Goal: Task Accomplishment & Management: Complete application form

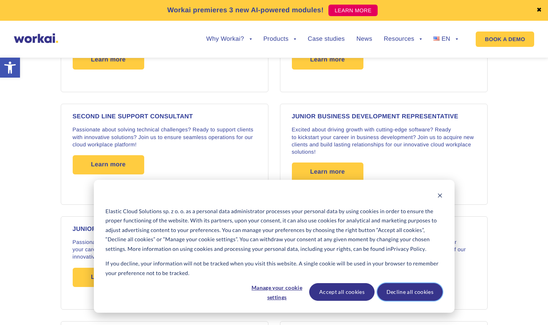
click at [408, 293] on button "Decline all cookies" at bounding box center [409, 292] width 65 height 18
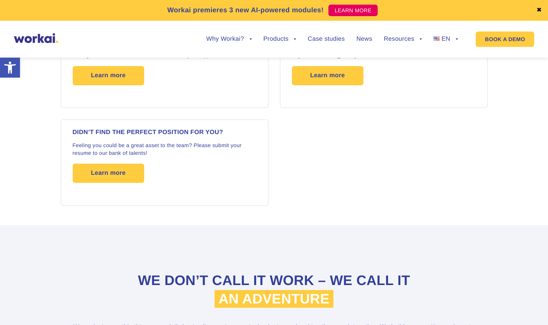
scroll to position [1337, 0]
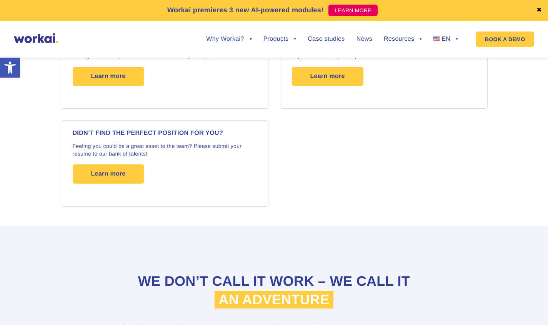
click at [110, 174] on span "Learn more" at bounding box center [108, 174] width 35 height 19
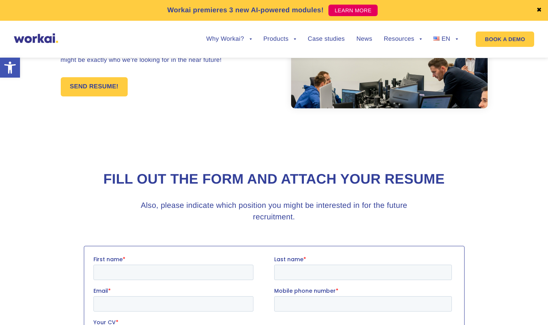
scroll to position [71, 0]
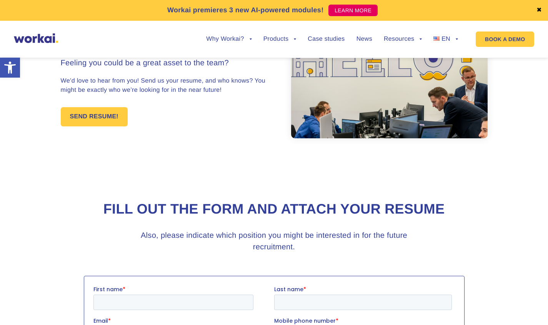
click at [91, 120] on link "SEND RESUME!" at bounding box center [94, 116] width 67 height 19
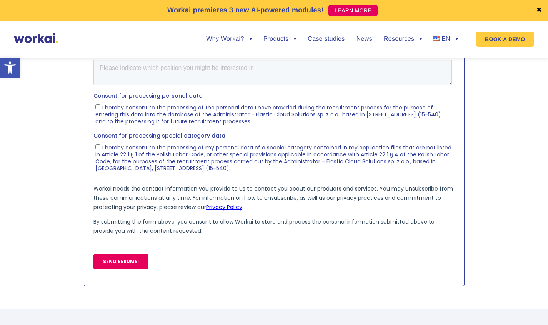
scroll to position [401, 0]
click at [513, 223] on section at bounding box center [274, 116] width 548 height 348
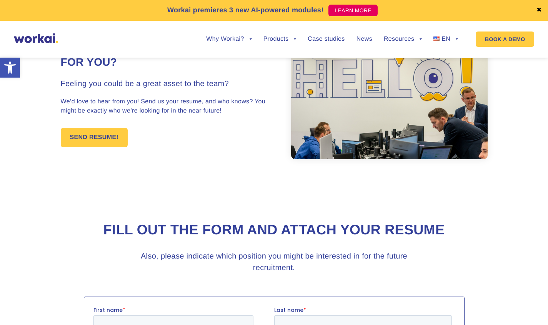
scroll to position [31, 0]
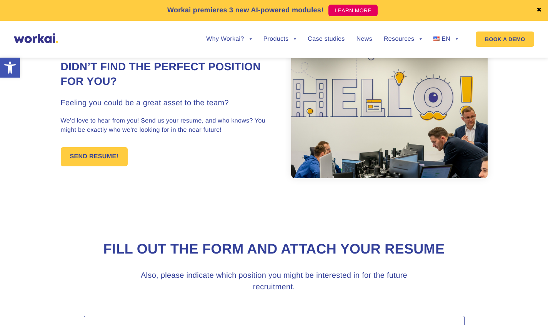
click at [84, 159] on link "SEND RESUME!" at bounding box center [94, 156] width 67 height 19
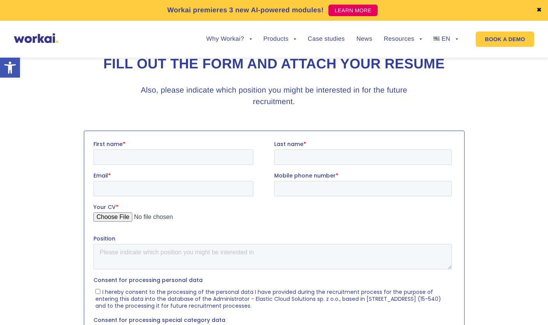
scroll to position [221, 0]
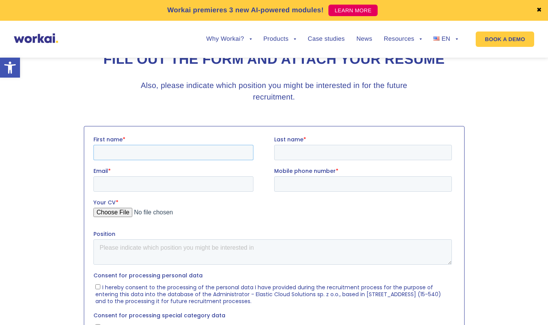
click at [110, 150] on input "First name *" at bounding box center [173, 152] width 160 height 15
click at [106, 155] on input "First name *" at bounding box center [173, 152] width 160 height 15
type input "Kamil"
type input "Piasecki"
type input "piasecki.kamil@gmail.com"
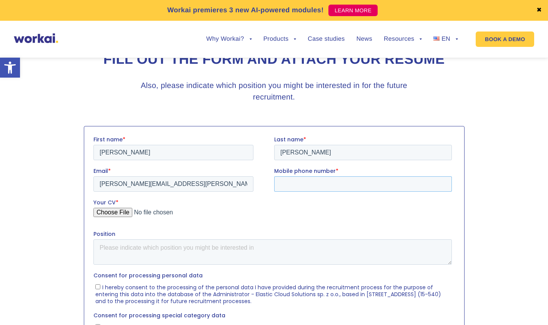
type input "+48509451945"
click at [113, 214] on input "Your CV *" at bounding box center [272, 215] width 358 height 15
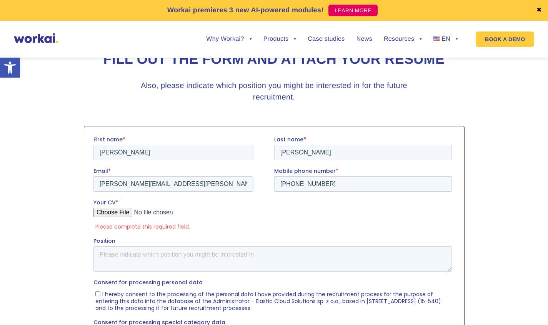
type input "C:\fakepath\Resume.pdf"
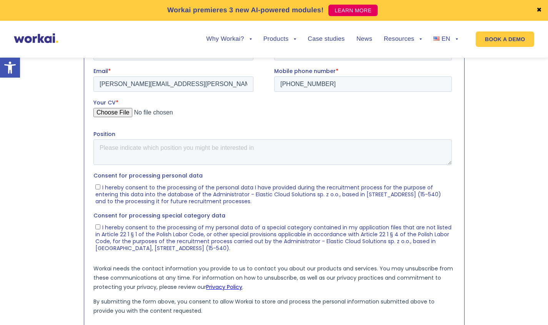
scroll to position [325, 0]
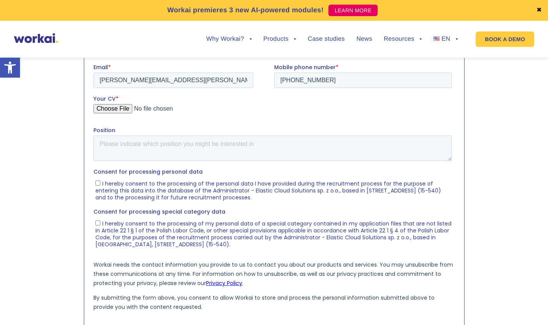
click at [98, 181] on input "I hereby consent to the processing of the personal data I have provided during …" at bounding box center [97, 182] width 5 height 5
checkbox input "true"
click at [112, 147] on textarea "Position" at bounding box center [272, 147] width 358 height 25
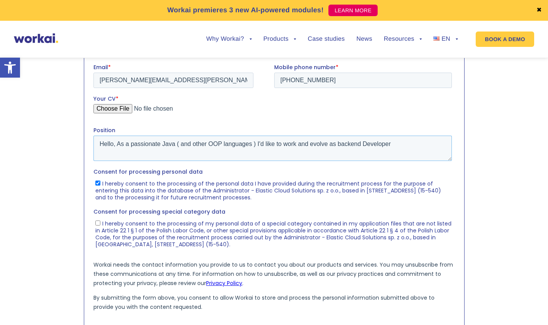
click at [340, 143] on textarea "Hello, As a passionate Java ( and other OOP languages ) I'd like to work and ev…" at bounding box center [272, 147] width 358 height 25
click at [398, 144] on textarea "Hello, As a passionate Java ( and other OOP languages ) I'd like to work and ev…" at bounding box center [272, 147] width 358 height 25
click at [408, 145] on textarea "Hello, As a passionate Java ( and other OOP languages ) I'd like to work and ev…" at bounding box center [272, 147] width 358 height 25
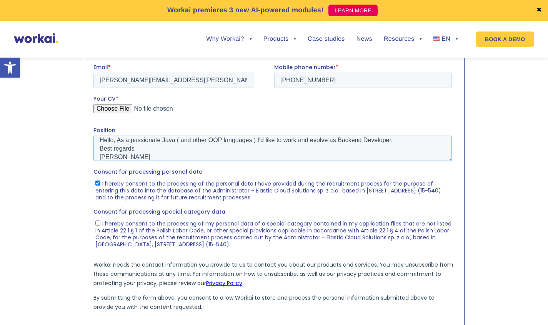
scroll to position [0, 0]
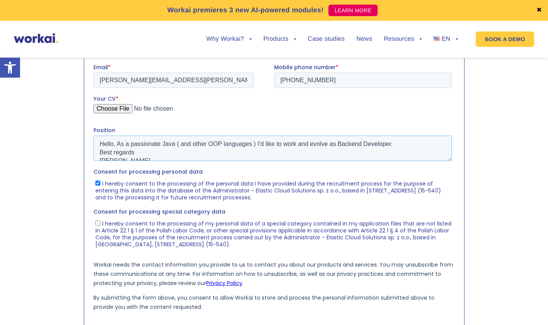
click at [107, 143] on textarea "Hello, As a passionate Java ( and other OOP languages ) I'd like to work and ev…" at bounding box center [272, 147] width 358 height 25
click at [103, 143] on textarea "Hello, As a passionate Java ( and other OOP languages ) I'd like to work and ev…" at bounding box center [272, 147] width 358 height 25
click at [104, 142] on textarea "Hello, As a passionate Java ( and other OOP languages ) I'd like to work and ev…" at bounding box center [272, 147] width 358 height 25
type textarea "Hello, As a passionate Java ( and other OOP languages ) I'd like to work and ev…"
click at [358, 144] on textarea "Hello, As a passionate Java ( and other OOP languages ) I'd like to work and ev…" at bounding box center [272, 147] width 358 height 25
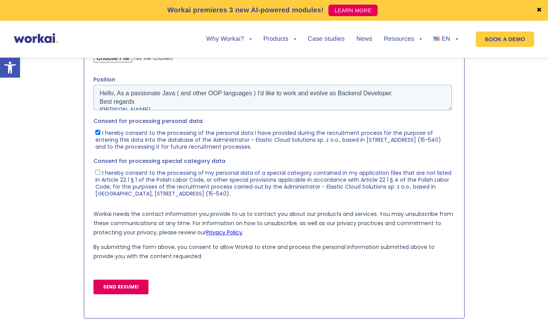
scroll to position [379, 0]
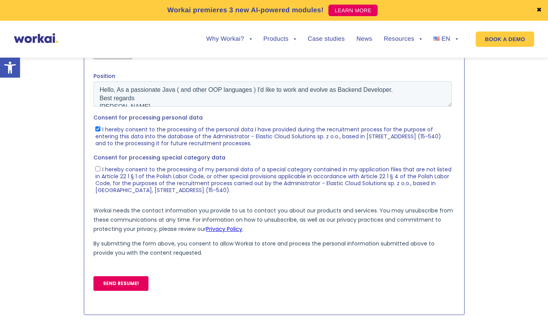
click at [98, 171] on input "I hereby consent to the processing of my personal data of a special category co…" at bounding box center [97, 168] width 5 height 5
checkbox input "true"
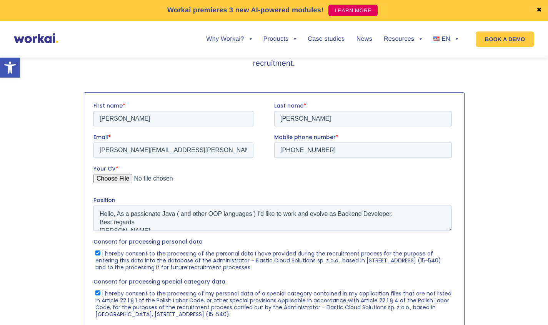
scroll to position [255, 0]
click at [105, 210] on textarea "Hello, As a passionate Java ( and other OOP languages ) I'd like to work and ev…" at bounding box center [272, 217] width 358 height 25
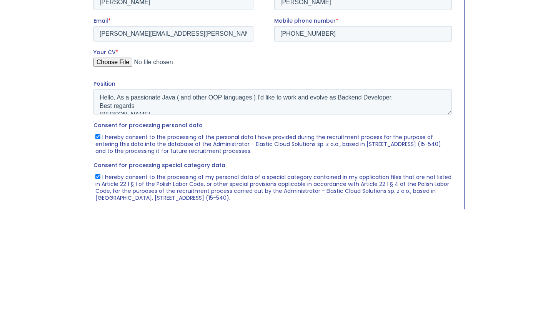
click at [495, 223] on section at bounding box center [274, 265] width 548 height 355
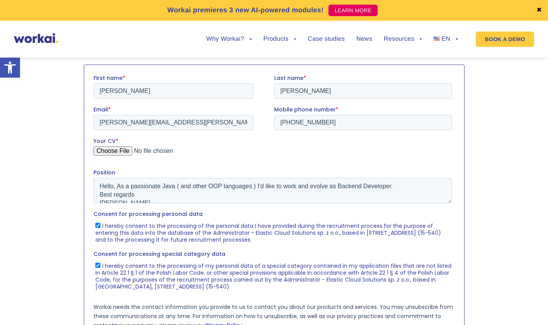
scroll to position [283, 0]
click at [308, 124] on input "+48509451945" at bounding box center [363, 121] width 178 height 15
click at [315, 122] on input "+48509451945" at bounding box center [363, 121] width 178 height 15
type input "+48536837222"
click at [502, 182] on section at bounding box center [274, 237] width 548 height 355
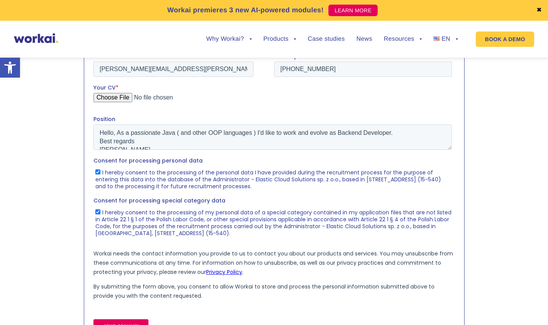
scroll to position [340, 0]
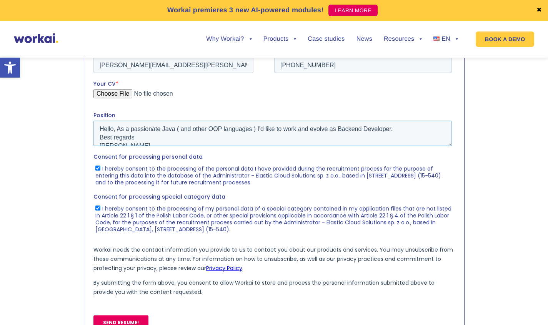
click at [254, 128] on textarea "Hello, As a passionate Java ( and other OOP languages ) I'd like to work and ev…" at bounding box center [272, 132] width 358 height 25
click at [105, 125] on textarea "Hello, As a passionate Java ( and other OOP languages ) programmer I'd like to …" at bounding box center [272, 132] width 358 height 25
click at [103, 127] on textarea "Hello, As a passionate Java ( and other OOP languages ) programmer I'd like to …" at bounding box center [272, 132] width 358 height 25
type textarea "Hello, As a passionate Java ( and other OOP languages ) programmer I'd like to …"
click at [498, 150] on section at bounding box center [274, 180] width 548 height 355
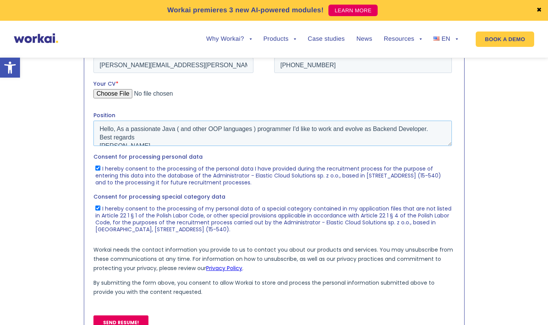
click at [352, 128] on textarea "Hello, As a passionate Java ( and other OOP languages ) programmer I'd like to …" at bounding box center [272, 132] width 358 height 25
click at [350, 131] on textarea "Hello, As a passionate Java ( and other OOP languages ) programmer I'd like to …" at bounding box center [272, 132] width 358 height 25
click at [509, 250] on section at bounding box center [274, 180] width 548 height 355
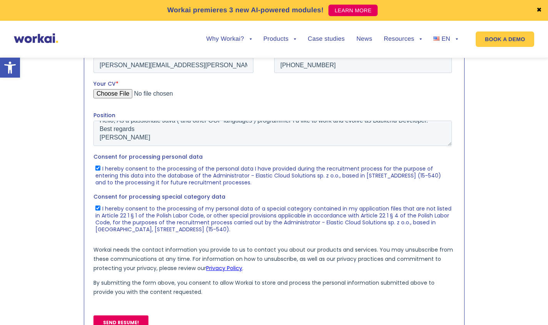
click at [506, 168] on section at bounding box center [274, 180] width 548 height 355
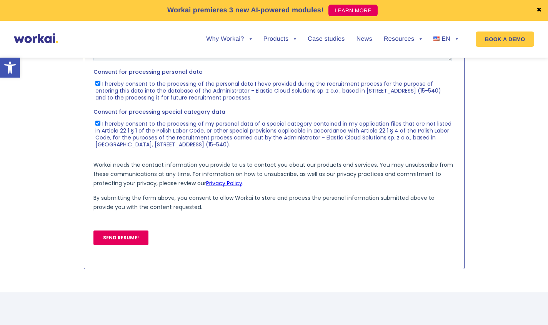
scroll to position [425, 0]
click at [117, 237] on input "SEND RESUME!" at bounding box center [120, 237] width 55 height 15
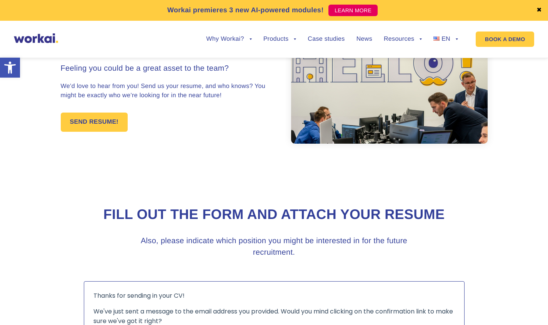
scroll to position [0, 0]
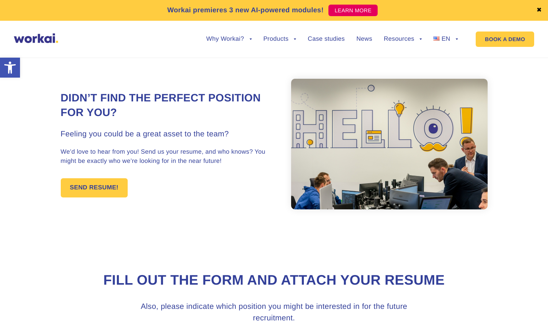
click at [295, 39] on link "Products" at bounding box center [279, 39] width 33 height 6
click at [254, 118] on link "Workai Mobile" at bounding box center [275, 127] width 85 height 18
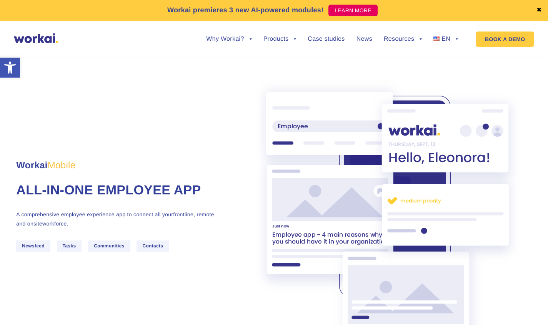
click at [241, 38] on link "Why Workai?" at bounding box center [228, 39] width 45 height 6
click at [211, 83] on link "Intranet ROI calculator" at bounding box center [225, 92] width 85 height 18
click at [413, 36] on link "Resources" at bounding box center [403, 39] width 38 height 6
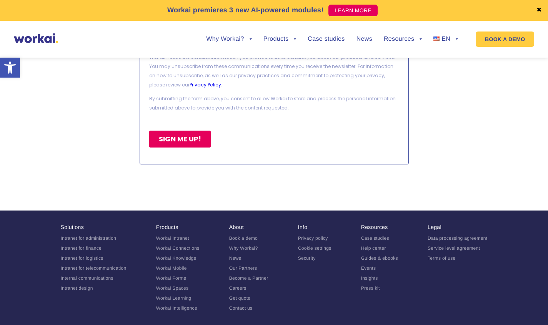
scroll to position [3656, 0]
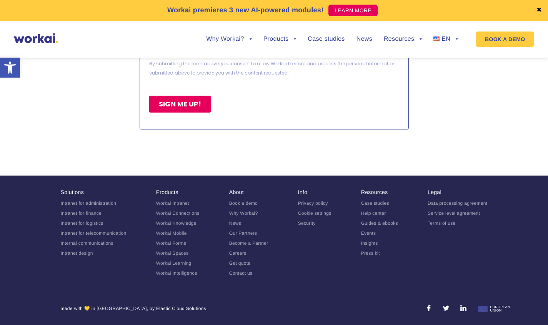
click at [235, 255] on link "Careers" at bounding box center [237, 253] width 17 height 5
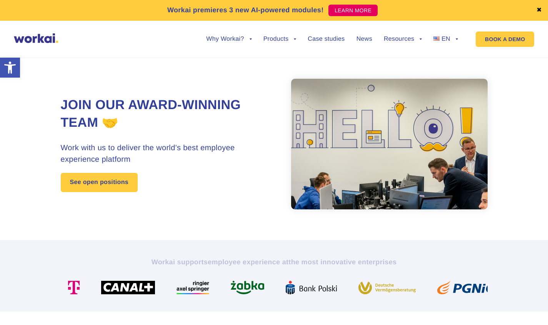
click at [83, 183] on link "See open positions" at bounding box center [99, 182] width 77 height 19
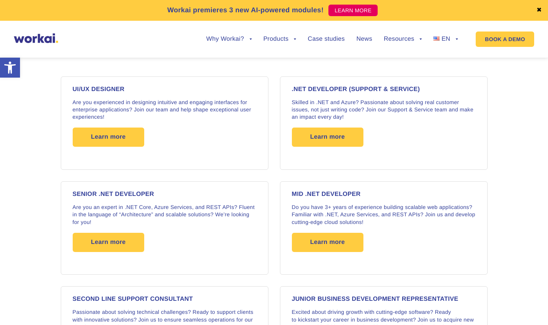
scroll to position [641, 0]
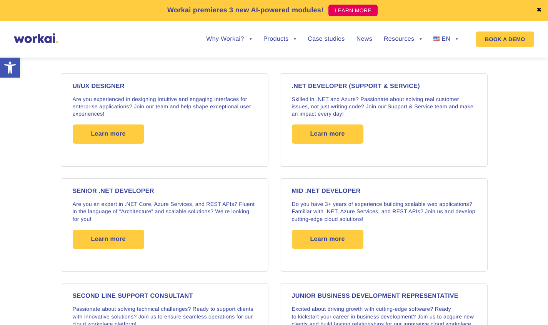
click at [319, 138] on span "Learn more" at bounding box center [327, 134] width 35 height 19
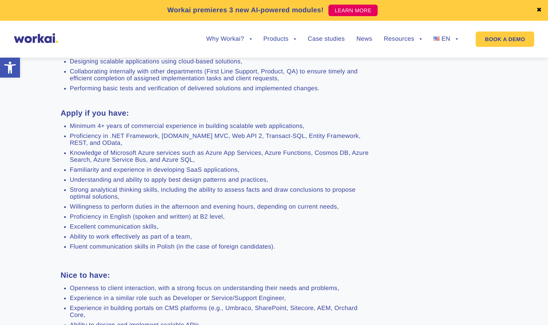
scroll to position [448, 0]
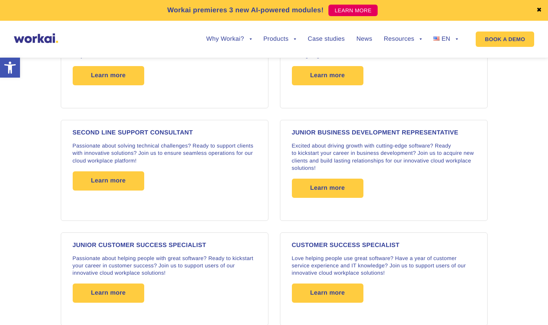
scroll to position [783, 0]
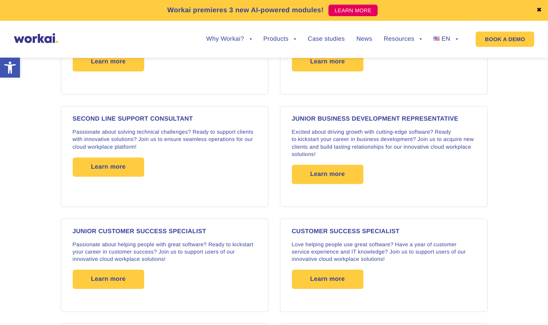
click at [96, 171] on span "Learn more" at bounding box center [108, 167] width 35 height 19
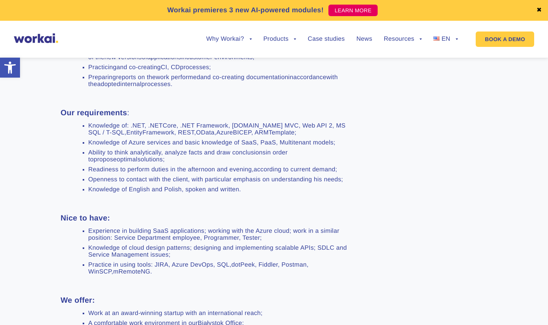
scroll to position [436, 0]
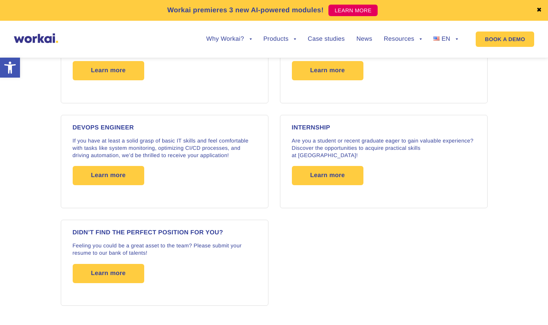
scroll to position [1202, 0]
click at [104, 169] on span "Learn more" at bounding box center [108, 175] width 35 height 19
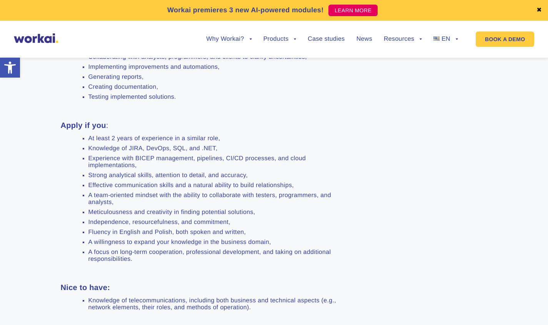
scroll to position [422, 0]
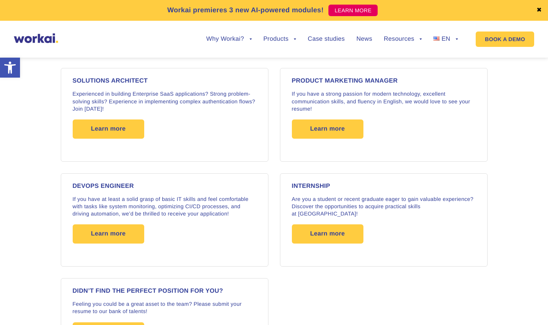
scroll to position [1143, 0]
click at [327, 225] on span "Learn more" at bounding box center [327, 234] width 35 height 19
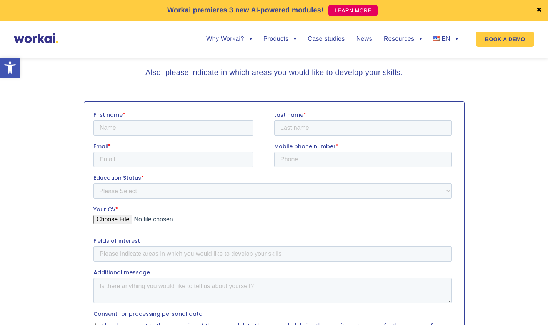
scroll to position [238, 0]
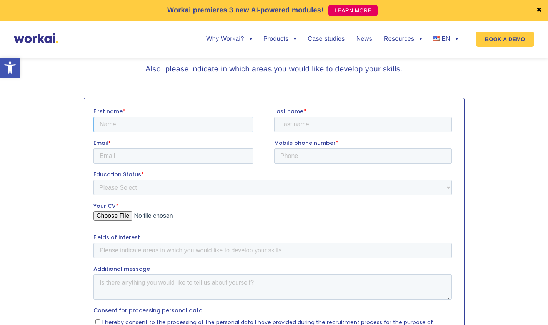
click at [205, 122] on input "First name *" at bounding box center [173, 124] width 160 height 15
click at [115, 125] on input "First name *" at bounding box center [173, 124] width 160 height 15
type input "Kamil"
type input "Piasecki"
type input "piasecki.kamil@gmail.com"
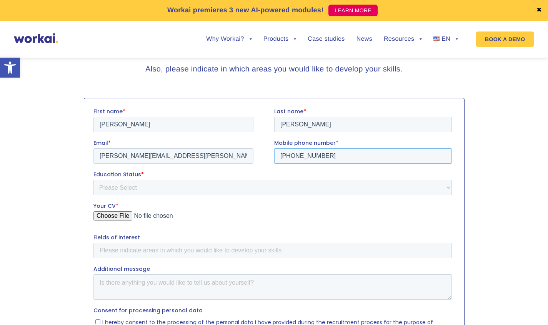
click at [307, 153] on input "+48509451945" at bounding box center [363, 155] width 178 height 15
click at [340, 156] on input "+48509451945" at bounding box center [363, 155] width 178 height 15
type input "+48536837222"
click at [321, 190] on select "Please Select Student Graduate" at bounding box center [272, 187] width 358 height 15
select select "Student"
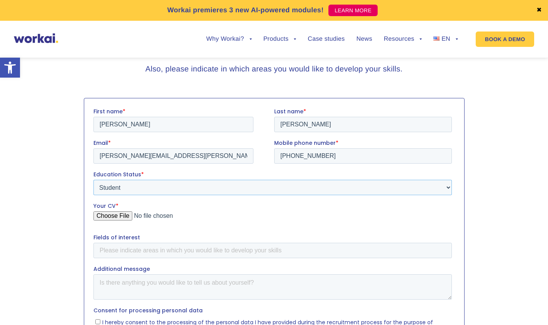
click at [93, 180] on select "Please Select Student Graduate" at bounding box center [272, 187] width 358 height 15
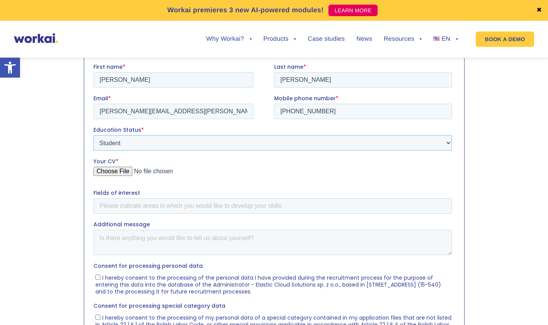
scroll to position [281, 0]
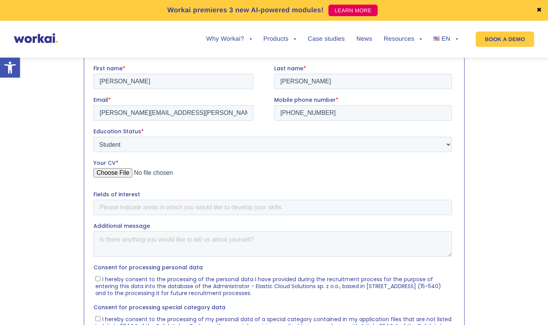
click at [108, 176] on input "Your CV *" at bounding box center [272, 175] width 358 height 15
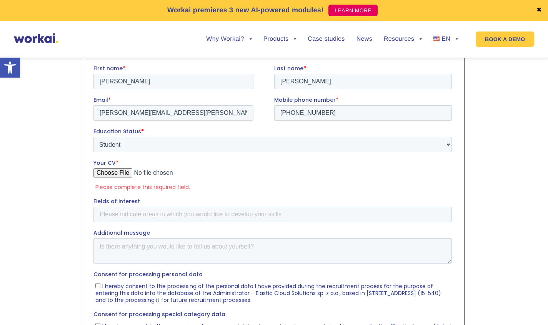
type input "C:\fakepath\Resume.pdf"
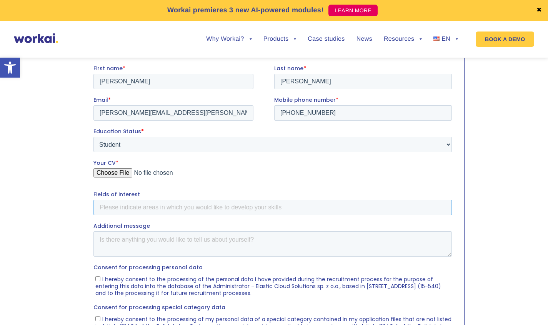
click at [113, 208] on input "Fields of interest" at bounding box center [272, 207] width 358 height 15
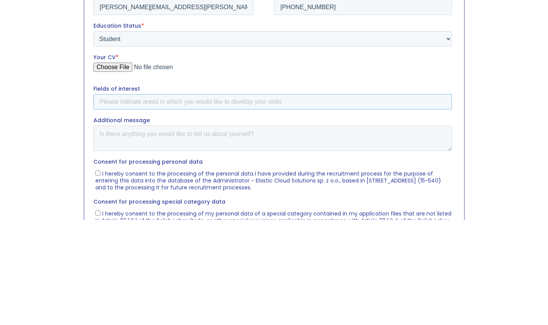
paste input "Hello, As a passionate Java ( and other OOP languages ) programmer I'd like to …"
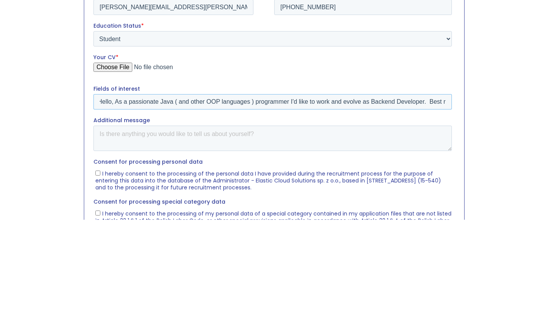
scroll to position [0, 0]
click at [159, 103] on input "Hello, As a passionate Java ( and other OOP languages ) programmer I'd like to …" at bounding box center [272, 102] width 358 height 15
click at [227, 102] on input "Java ( and other OOP languages ) programmer I'd like to work and evolve as Back…" at bounding box center [272, 102] width 358 height 15
click at [310, 104] on input "Java ( and other OOP languages ) programming I'd like to work and evolve as Bac…" at bounding box center [272, 102] width 358 height 15
type input "Java ( and other OOP languages ) Backend Developer."
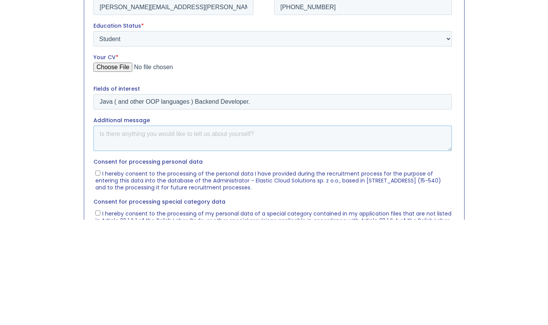
click at [250, 138] on textarea "Additional message" at bounding box center [272, 138] width 358 height 25
paste textarea "Hello, As a passionate Java ( and other OOP languages ) programmer I'd like to …"
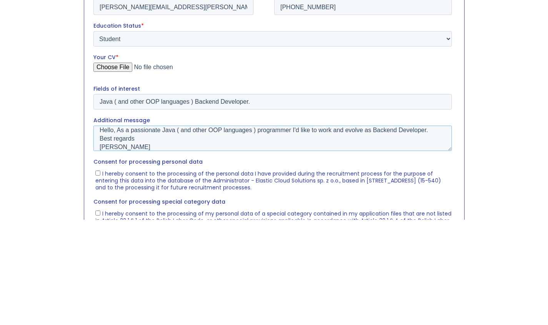
click at [115, 132] on textarea "Hello, As a passionate Java ( and other OOP languages ) programmer I'd like to …" at bounding box center [272, 138] width 358 height 25
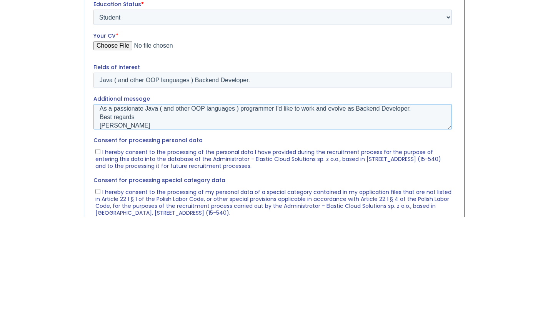
scroll to position [5, 0]
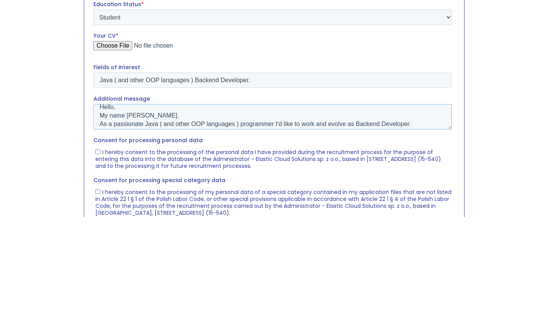
click at [130, 118] on textarea "Hello, My name isKamil. As a passionate Java ( and other OOP languages ) progra…" at bounding box center [272, 117] width 358 height 25
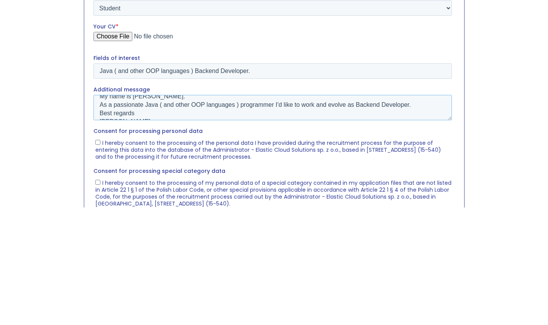
scroll to position [21, 0]
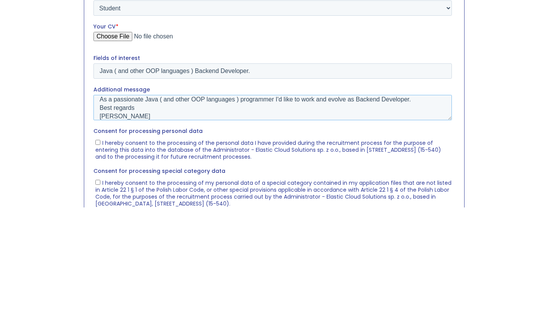
click at [111, 105] on textarea "Hello, My name is Kamil. As a passionate Java ( and other OOP languages ) progr…" at bounding box center [272, 107] width 358 height 25
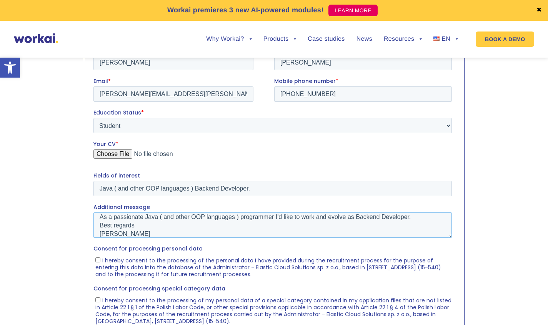
click at [105, 221] on textarea "Hello, My name is Kamil. As a passionate Java ( and other OOP languages ) progr…" at bounding box center [272, 224] width 358 height 25
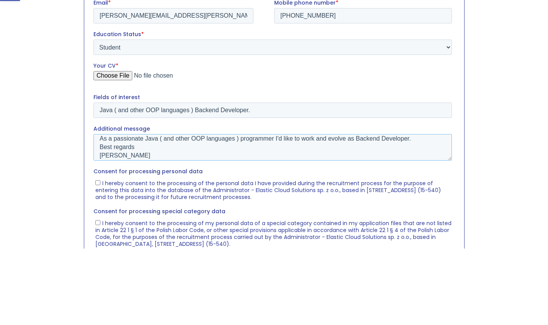
scroll to position [302, 0]
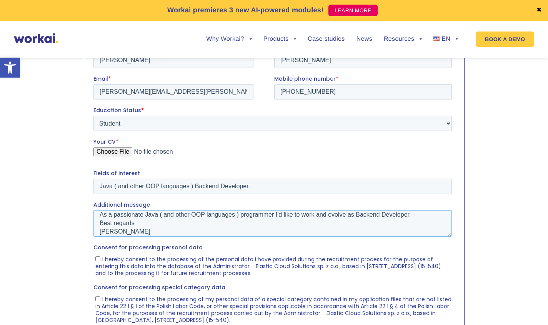
click at [160, 215] on textarea "Hello, My name is Kamil. As a passionate Java ( and other OOP languages ) progr…" at bounding box center [272, 223] width 358 height 27
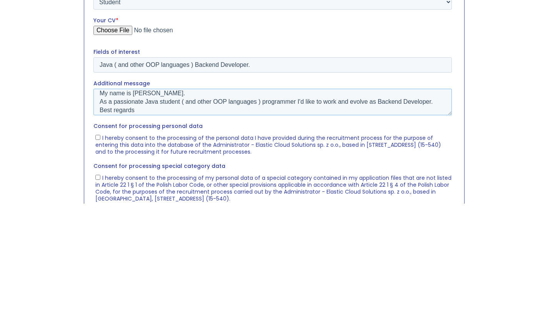
scroll to position [5, 0]
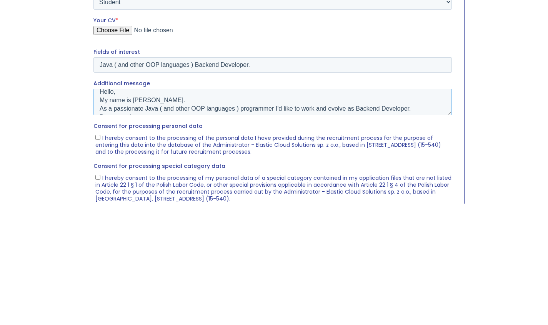
click at [270, 108] on textarea "Hello, My name is Kamil. As a passionate Java ( and other OOP languages ) progr…" at bounding box center [272, 102] width 358 height 27
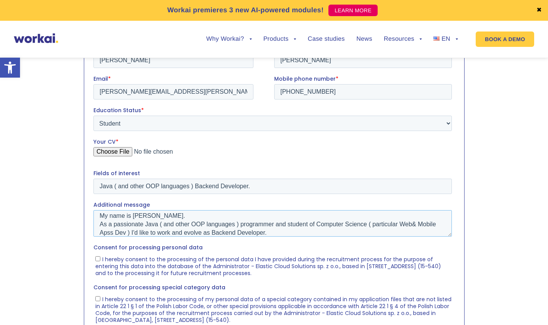
click at [236, 218] on textarea "Hello, My name is Kamil. As a passionate Java ( and other OOP languages ) progr…" at bounding box center [272, 223] width 358 height 27
click at [510, 181] on section at bounding box center [274, 239] width 548 height 418
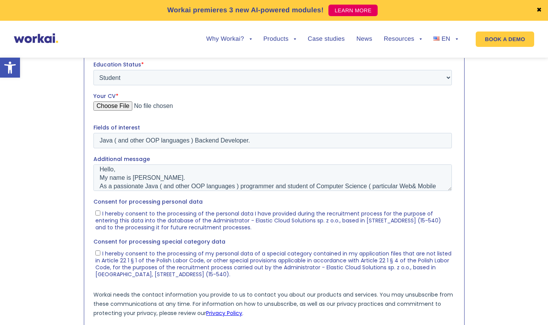
scroll to position [0, 0]
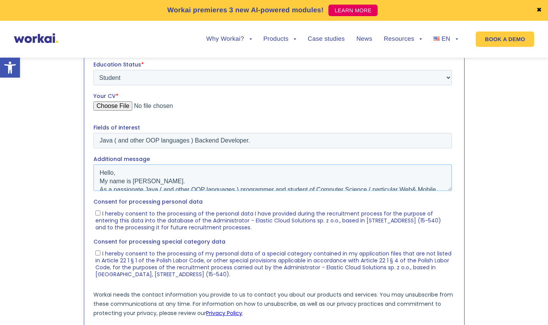
click at [448, 186] on textarea "Hello, My name is Kamil. As a passionate Java ( and other OOP languages ) progr…" at bounding box center [272, 178] width 358 height 27
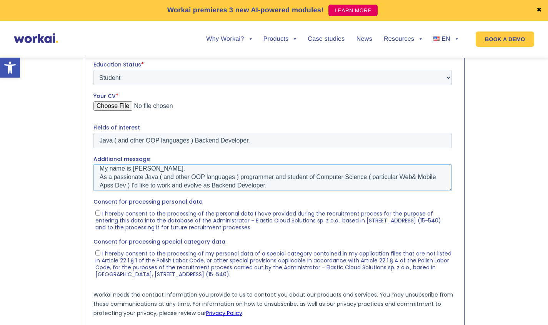
scroll to position [18, 0]
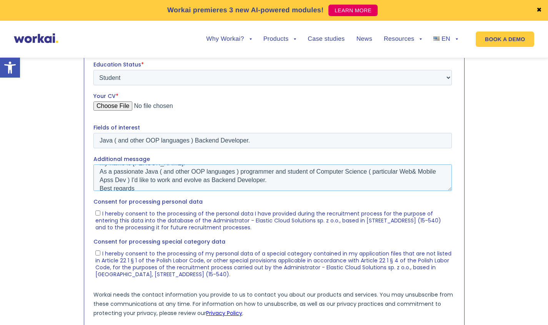
click at [411, 171] on textarea "Hello, My name is Kamil. As a passionate Java ( and other OOP languages ) progr…" at bounding box center [272, 178] width 358 height 27
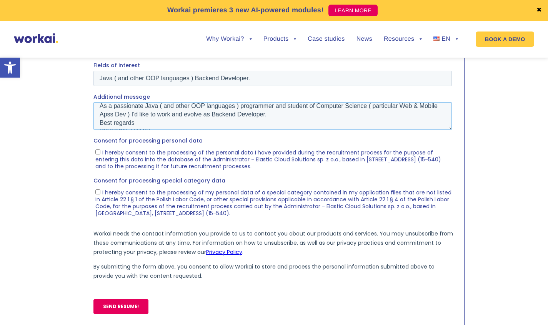
scroll to position [410, 0]
type textarea "Hello, My name is Kamil. As a passionate Java ( and other OOP languages ) progr…"
click at [99, 153] on input "I hereby consent to the processing of the personal data I have provided during …" at bounding box center [97, 151] width 5 height 5
checkbox input "true"
click at [97, 192] on input "I hereby consent to the processing of my personal data of a special category co…" at bounding box center [97, 191] width 5 height 5
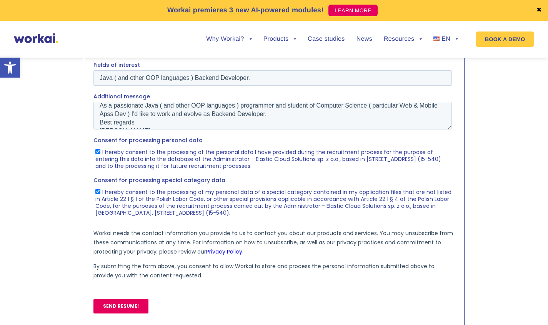
checkbox input "true"
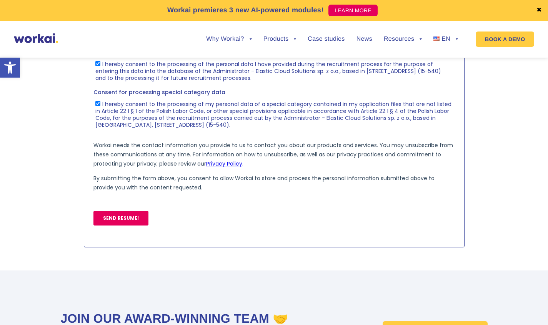
scroll to position [498, 0]
click at [115, 221] on input "SEND RESUME!" at bounding box center [120, 218] width 55 height 15
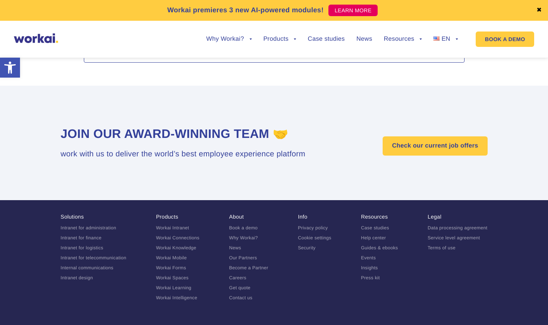
scroll to position [707, 0]
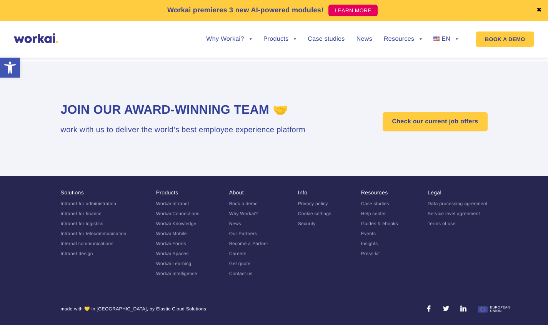
click at [434, 123] on link "Check our current job offers" at bounding box center [435, 121] width 105 height 19
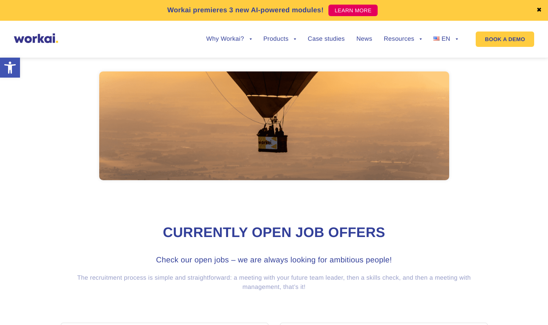
scroll to position [388, 0]
